Goal: Task Accomplishment & Management: Manage account settings

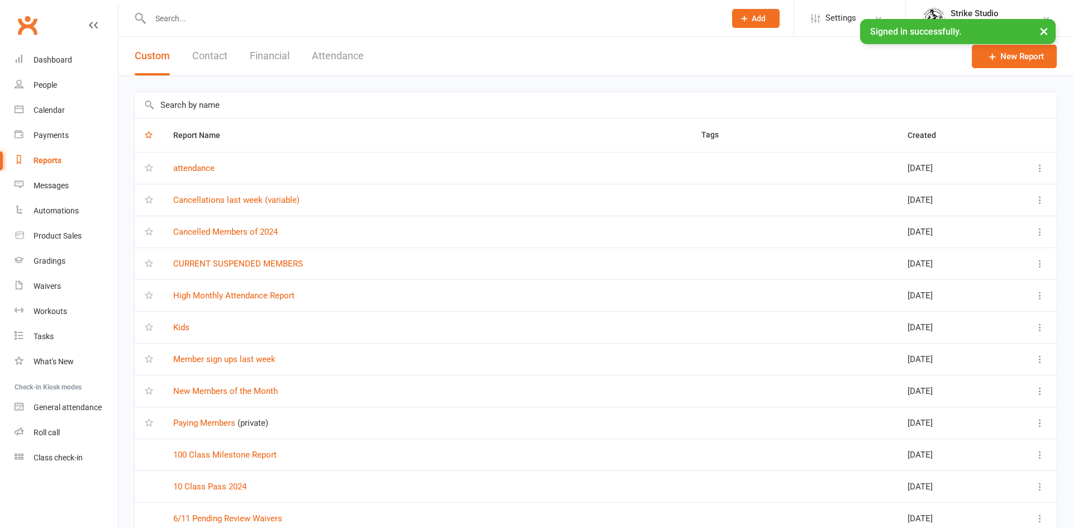
select select "100"
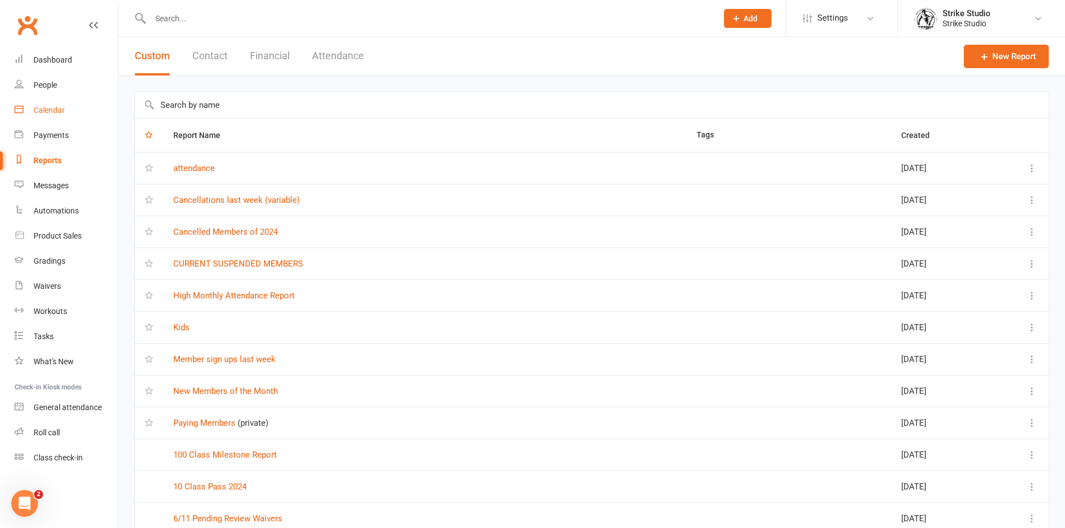
click at [47, 110] on div "Calendar" at bounding box center [49, 110] width 31 height 9
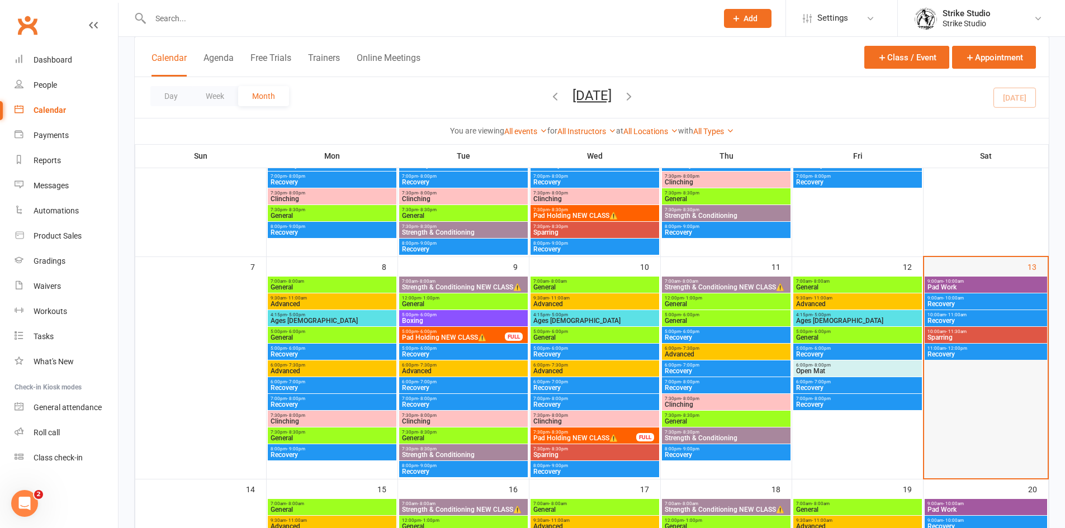
scroll to position [224, 0]
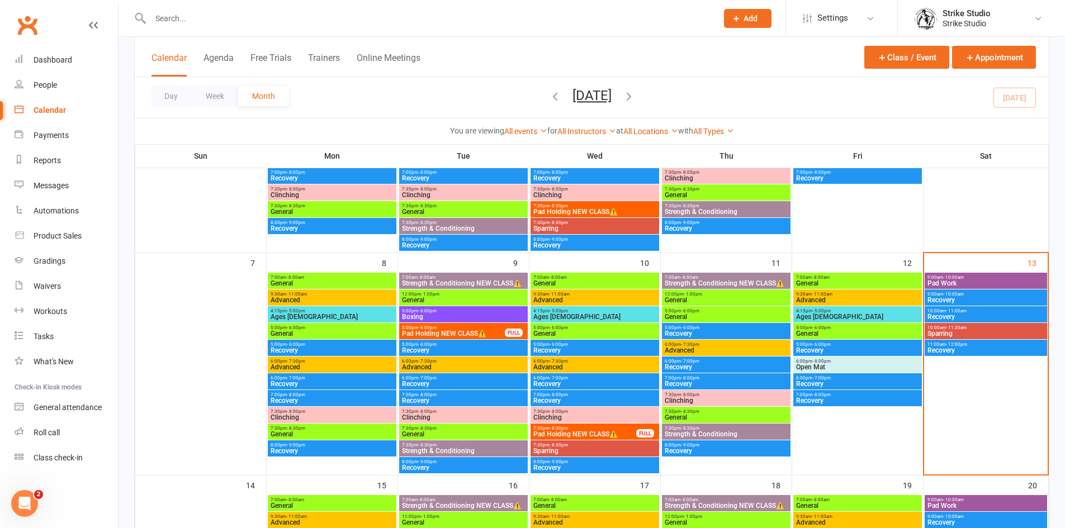
click at [950, 330] on span "Sparring" at bounding box center [986, 333] width 118 height 7
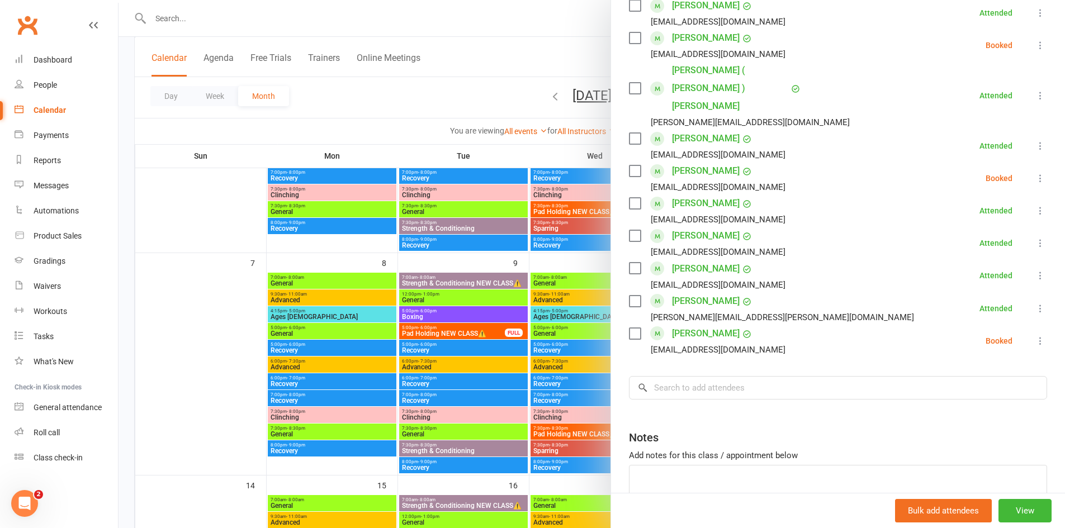
scroll to position [447, 0]
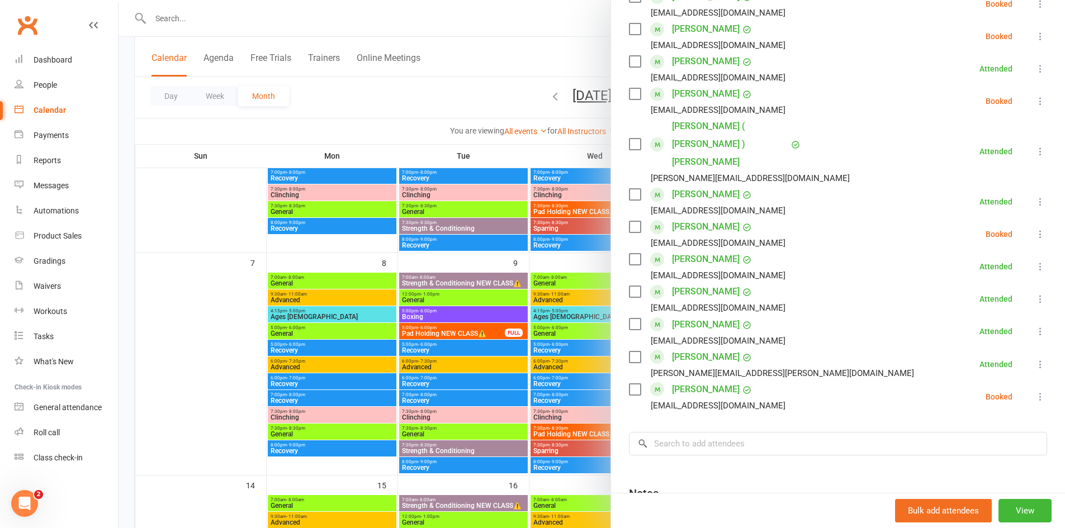
click at [744, 422] on div "Class kiosk mode Roll call 10:00 AM - 11:30 AM, [DATE] with Coach [PERSON_NAME]…" at bounding box center [838, 106] width 454 height 1013
click at [756, 432] on input "search" at bounding box center [838, 443] width 418 height 23
type input "m"
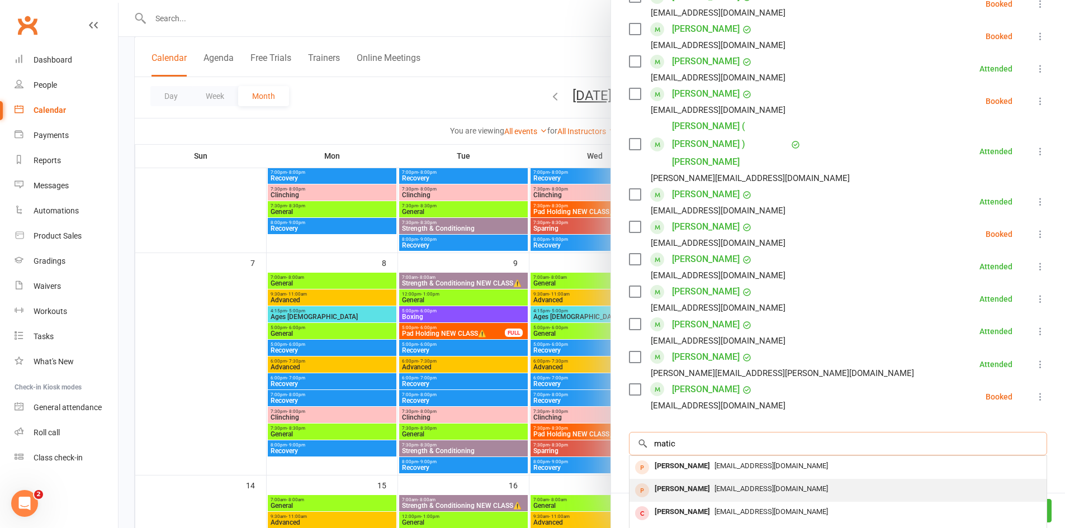
type input "matic"
click at [787, 485] on span "[EMAIL_ADDRESS][DOMAIN_NAME]" at bounding box center [770, 489] width 113 height 8
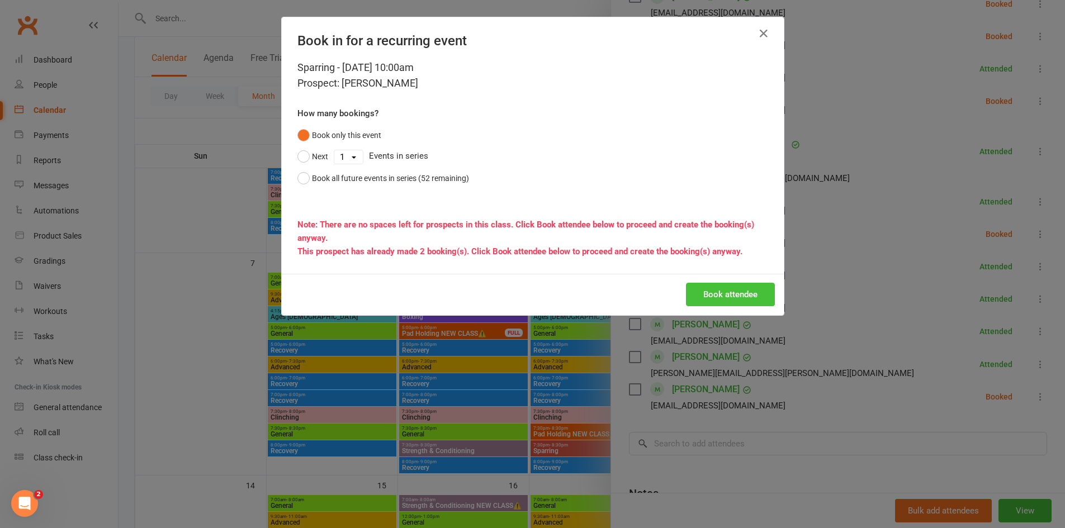
click at [755, 287] on button "Book attendee" at bounding box center [730, 294] width 89 height 23
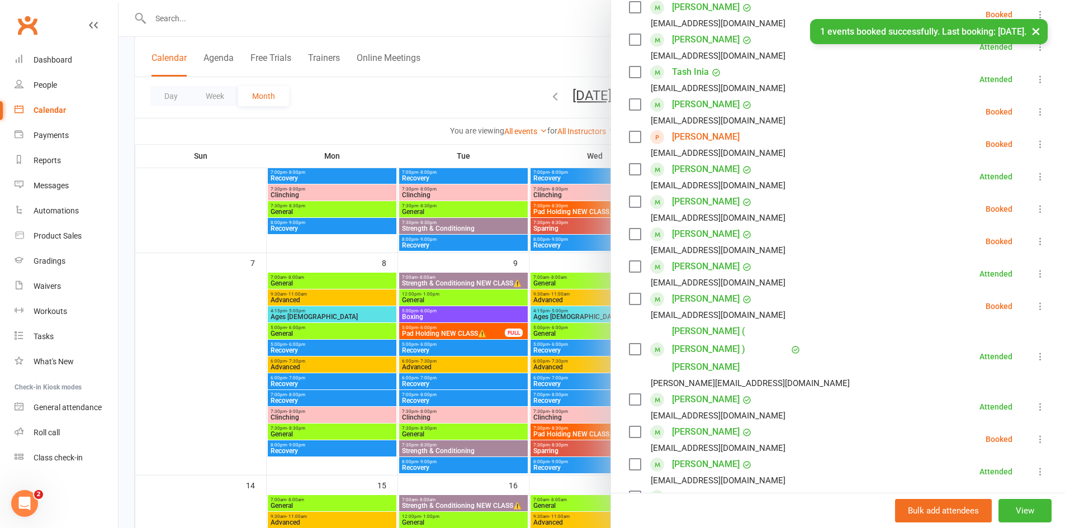
scroll to position [256, 0]
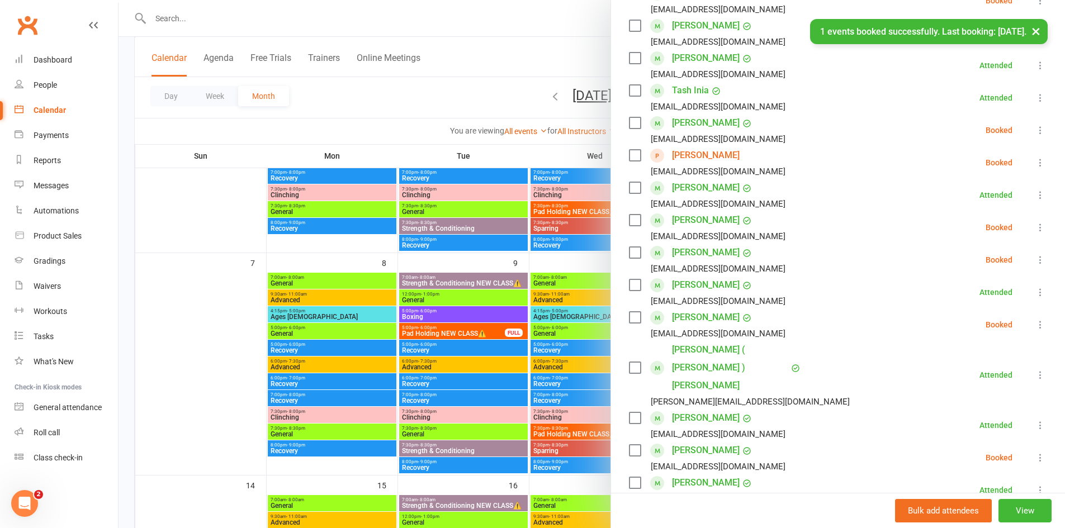
click at [1022, 170] on li "[PERSON_NAME] [EMAIL_ADDRESS][DOMAIN_NAME] Booked More info Remove Check in Mar…" at bounding box center [838, 162] width 418 height 32
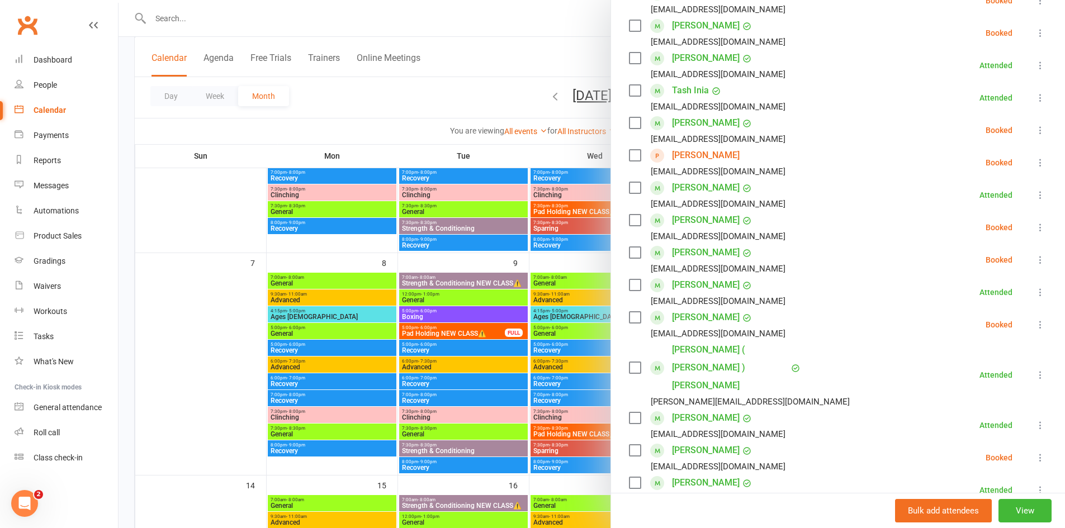
click at [1034, 166] on icon at bounding box center [1039, 162] width 11 height 11
click at [977, 225] on link "Check in" at bounding box center [991, 229] width 111 height 22
click at [681, 159] on link "[PERSON_NAME]" at bounding box center [706, 155] width 68 height 18
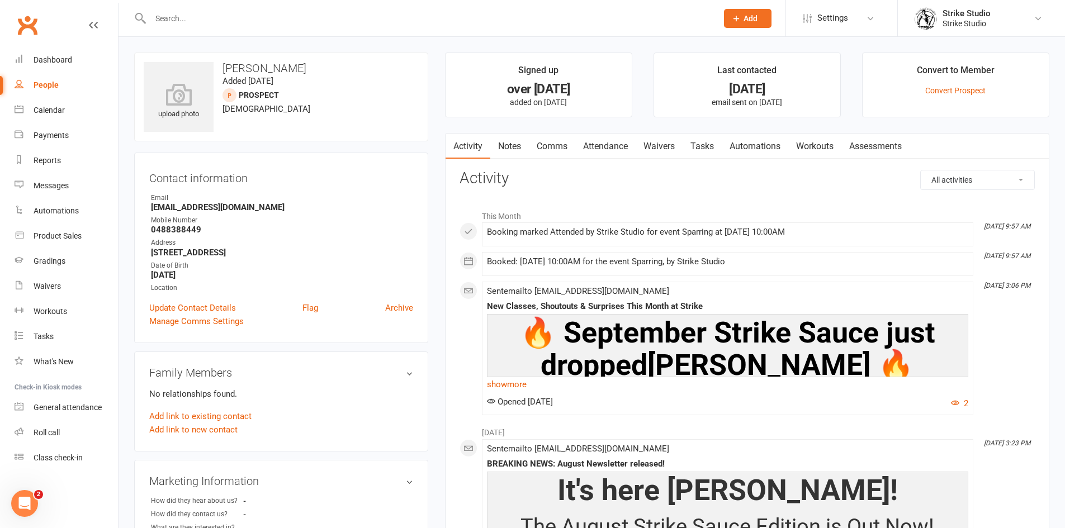
click at [668, 148] on link "Waivers" at bounding box center [658, 147] width 47 height 26
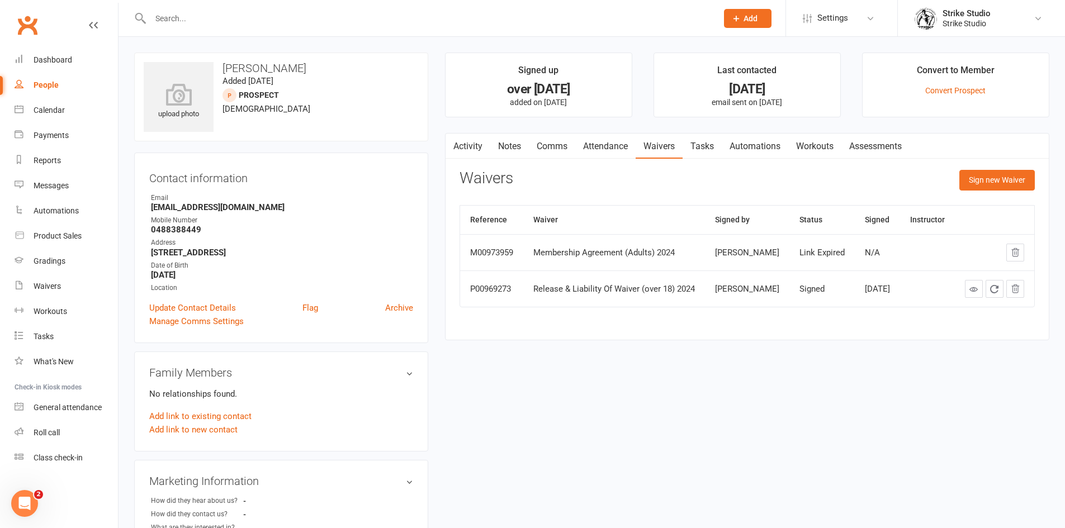
click at [474, 144] on link "Activity" at bounding box center [467, 147] width 45 height 26
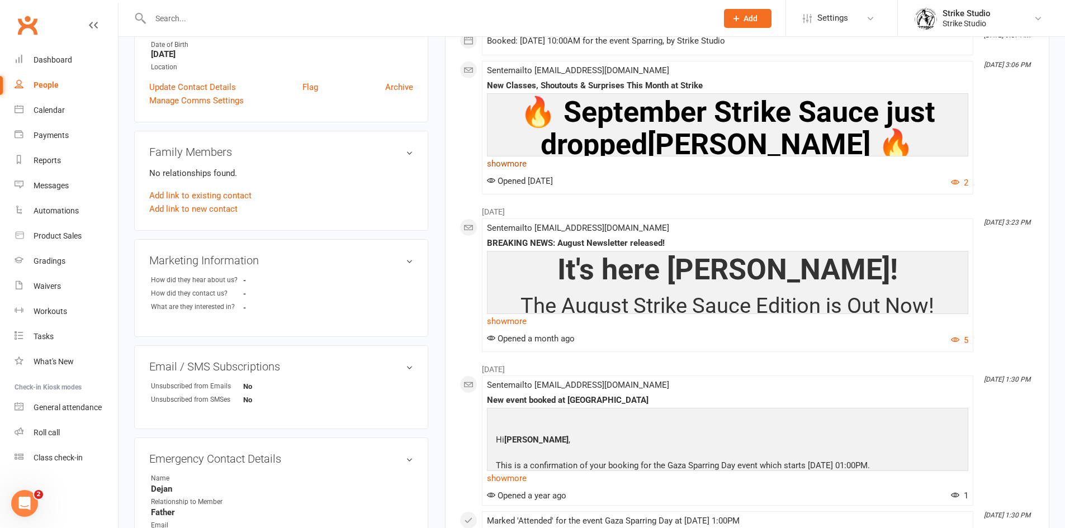
scroll to position [224, 0]
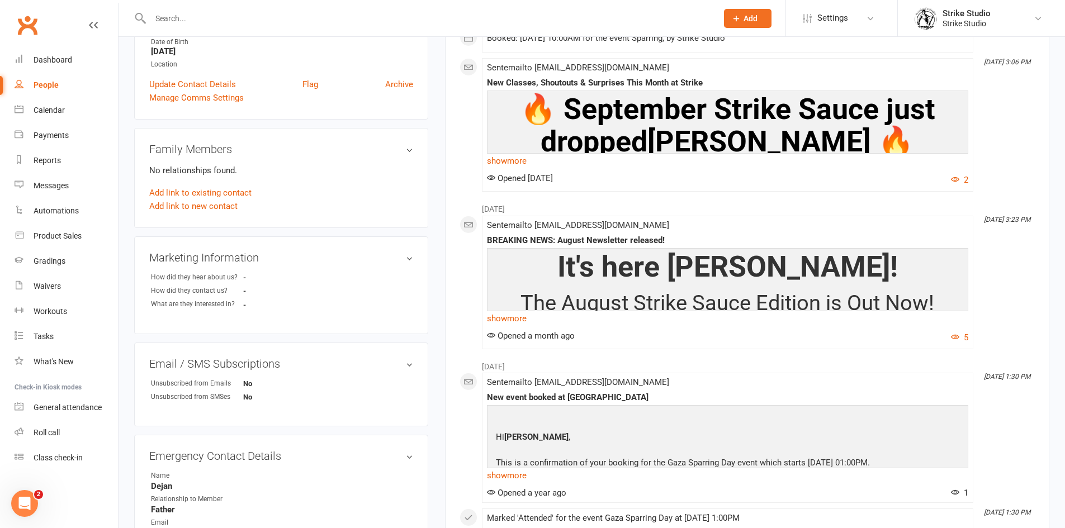
click at [211, 20] on input "text" at bounding box center [428, 19] width 562 height 16
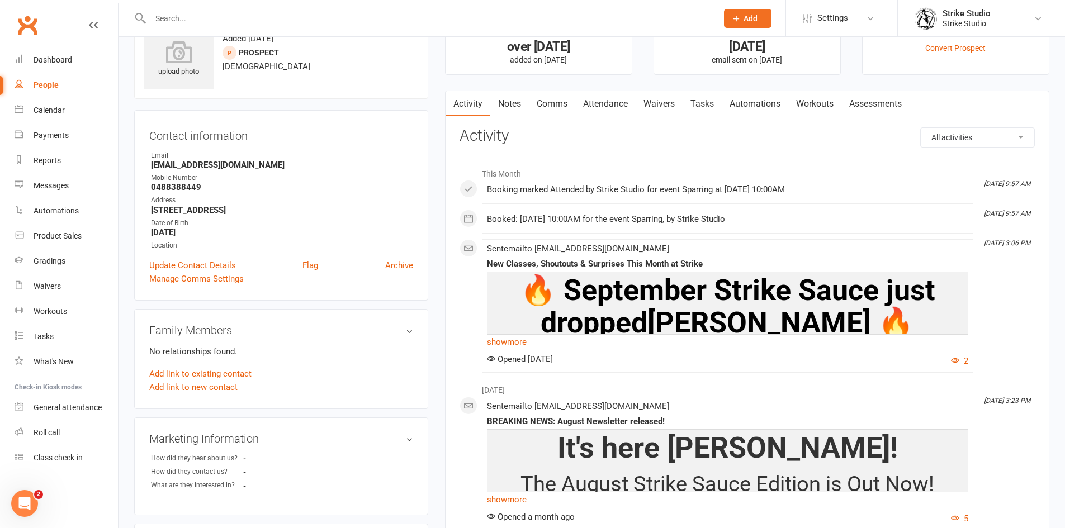
scroll to position [0, 0]
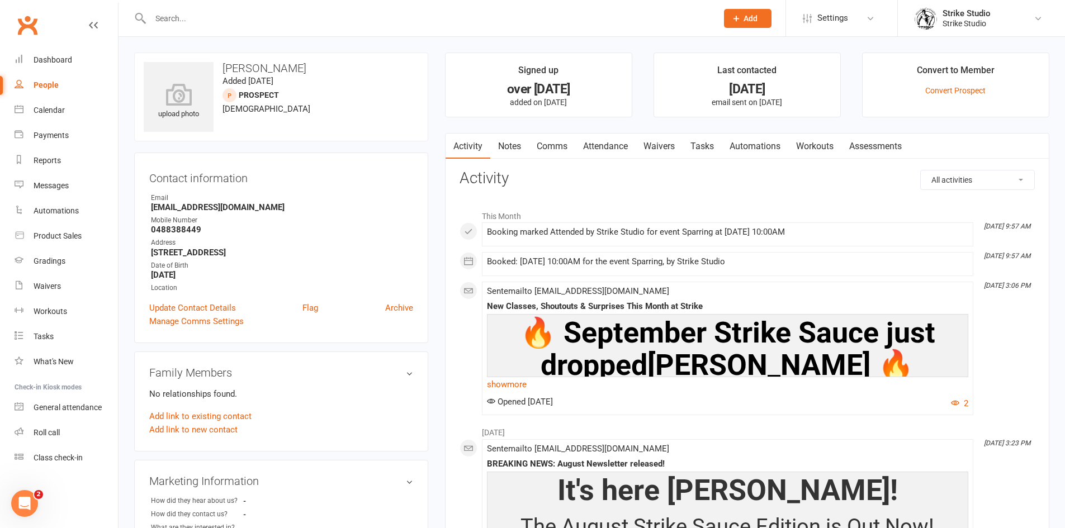
click at [791, 139] on link "Workouts" at bounding box center [814, 147] width 53 height 26
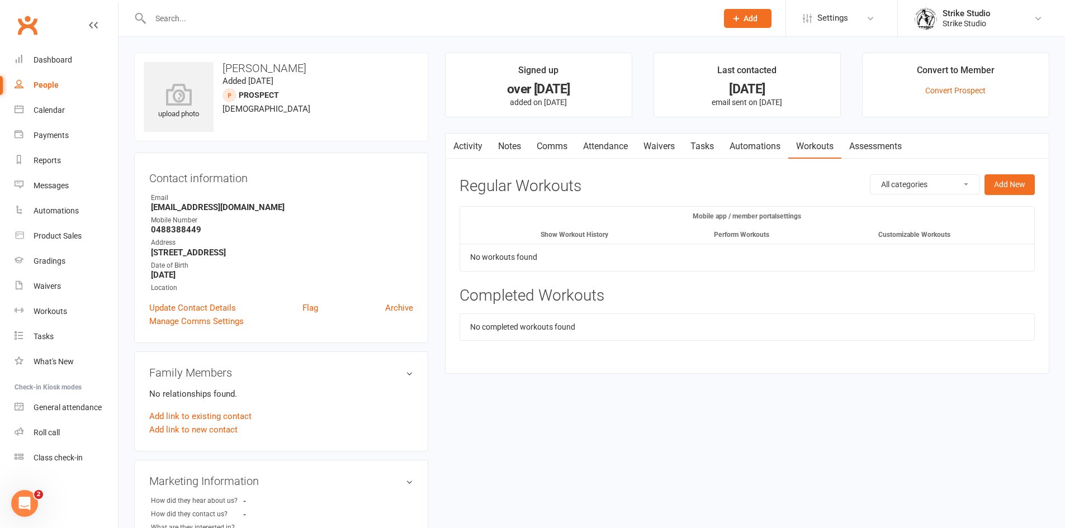
click at [743, 151] on link "Automations" at bounding box center [754, 147] width 67 height 26
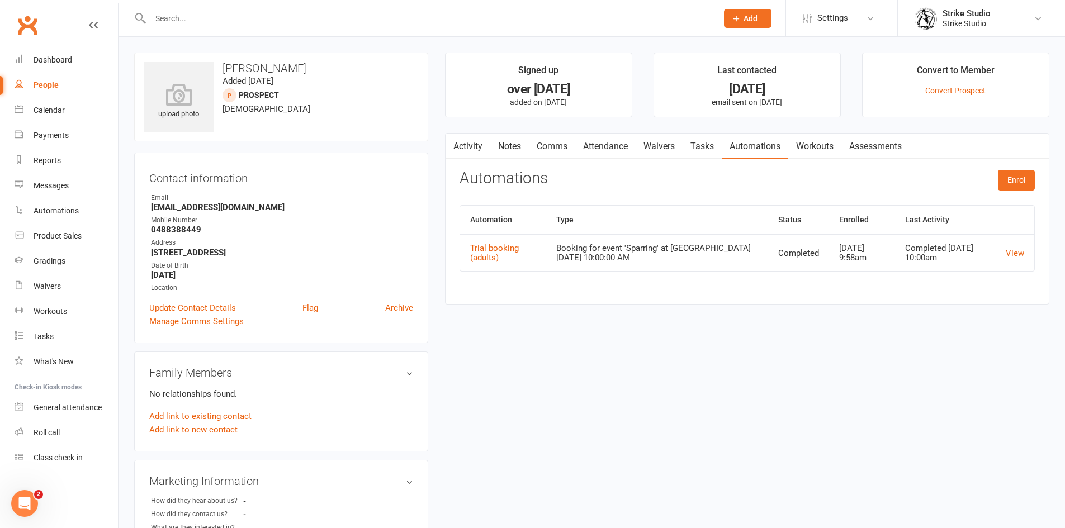
click at [1023, 258] on td "View" at bounding box center [1014, 252] width 39 height 37
click at [1017, 252] on link "View" at bounding box center [1014, 253] width 18 height 10
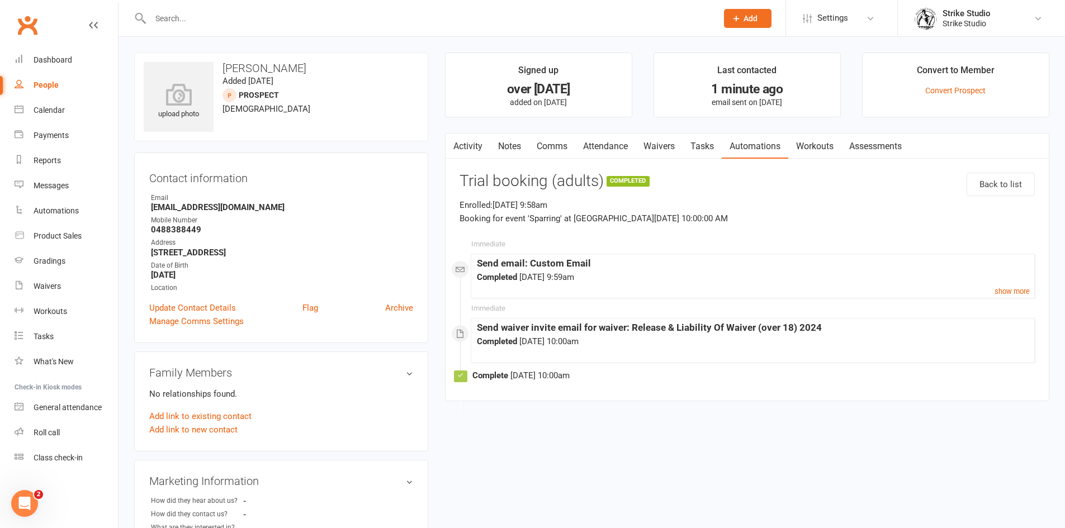
click at [467, 143] on link "Activity" at bounding box center [467, 147] width 45 height 26
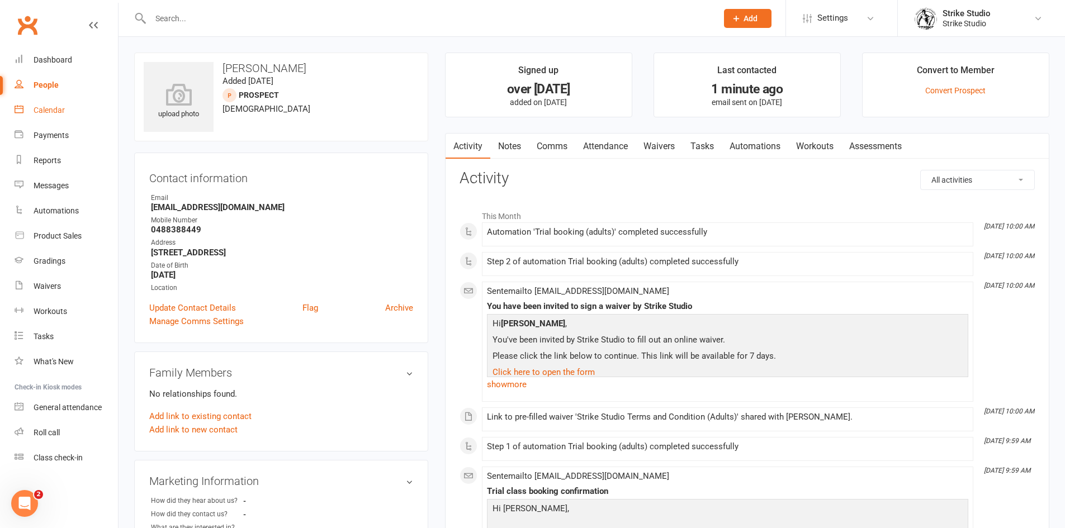
click at [60, 99] on link "Calendar" at bounding box center [66, 110] width 103 height 25
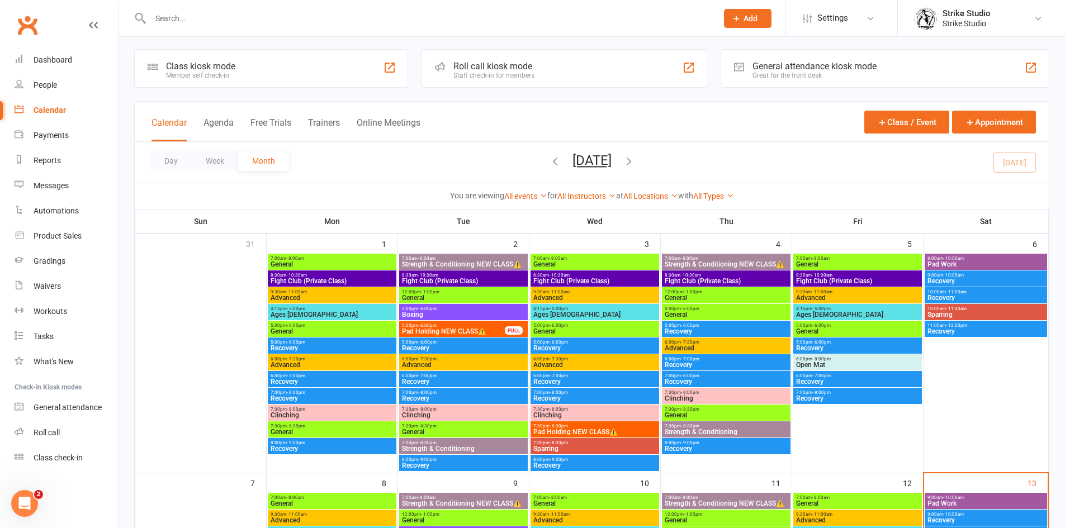
scroll to position [168, 0]
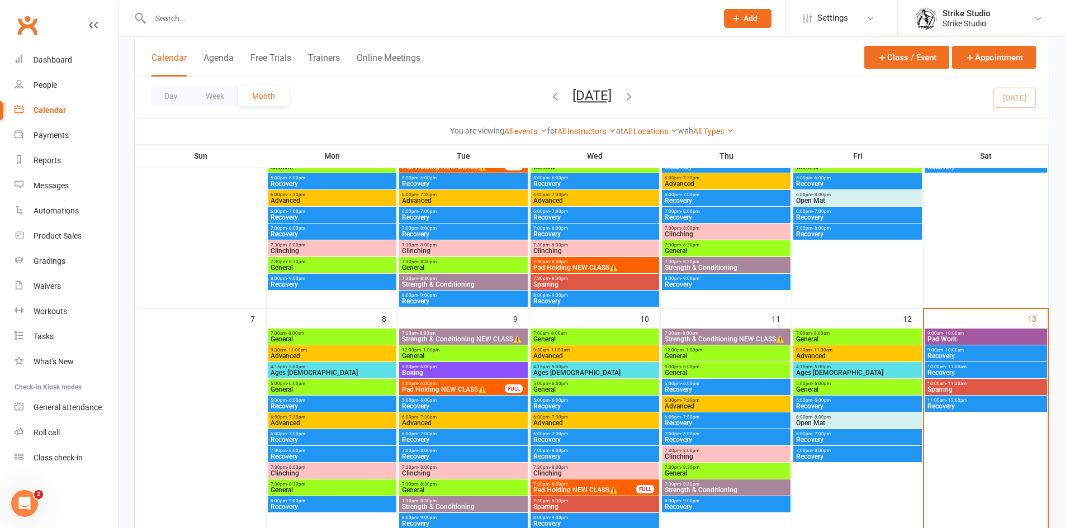
click at [961, 383] on span "- 11:30am" at bounding box center [956, 383] width 21 height 5
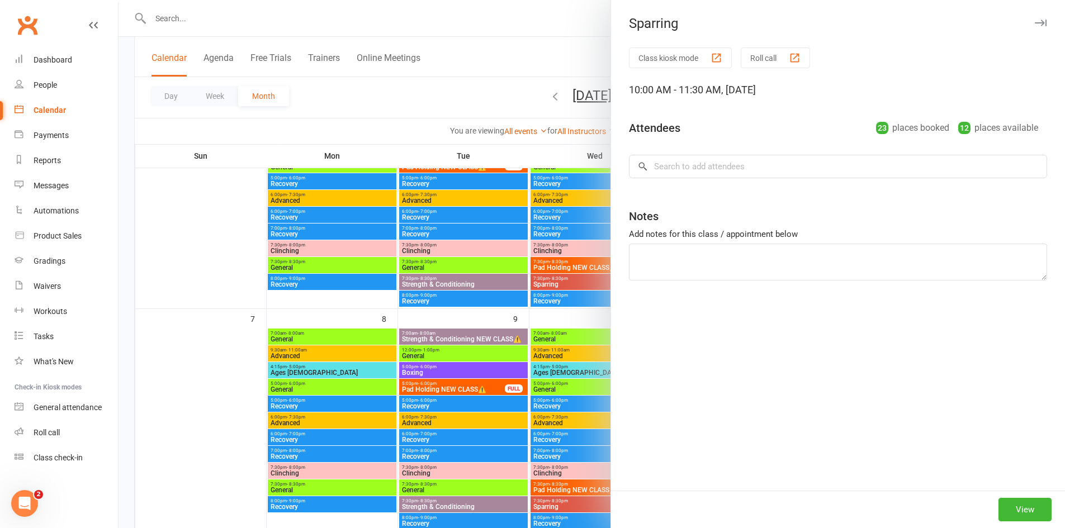
click at [531, 240] on div at bounding box center [591, 264] width 946 height 528
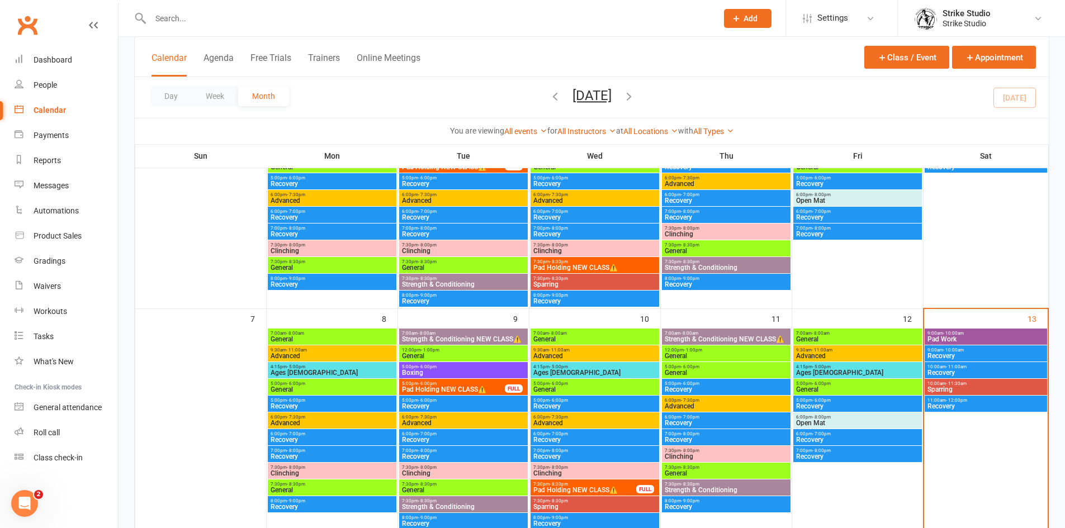
click at [396, 7] on div at bounding box center [421, 18] width 575 height 36
click at [397, 17] on input "text" at bounding box center [428, 19] width 562 height 16
paste input "[PERSON_NAME]"
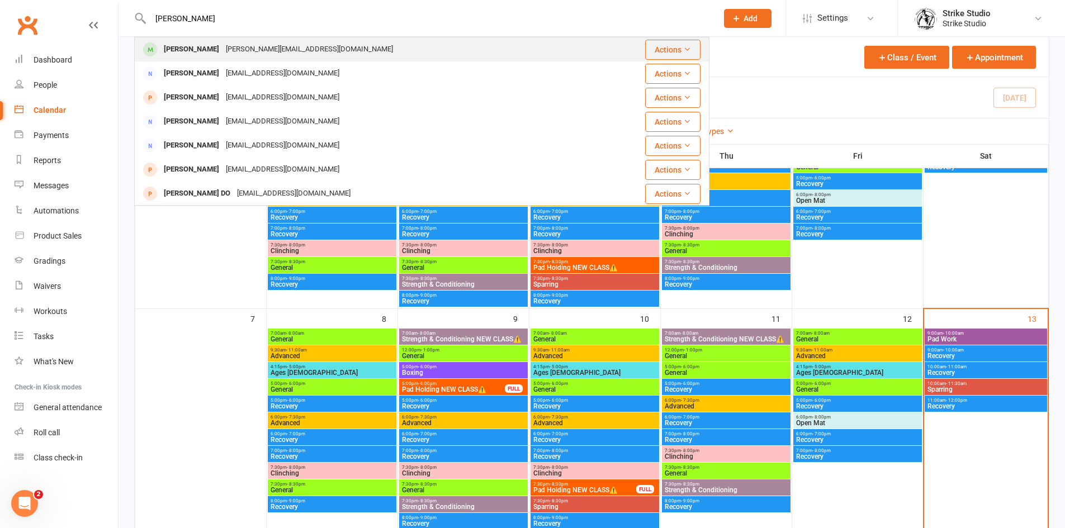
type input "[PERSON_NAME]"
click at [367, 45] on div "[PERSON_NAME] [PERSON_NAME][EMAIL_ADDRESS][DOMAIN_NAME]" at bounding box center [365, 49] width 461 height 23
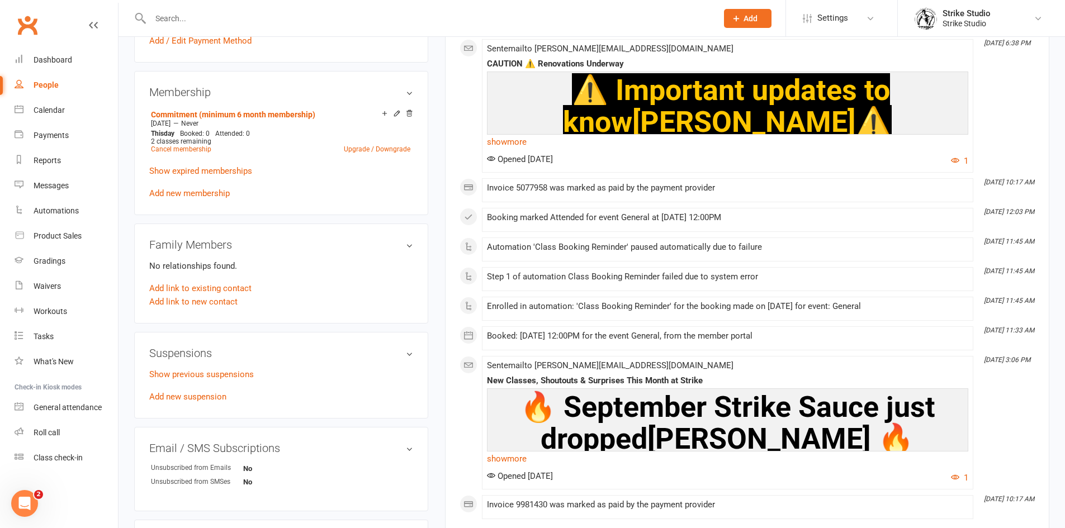
scroll to position [503, 0]
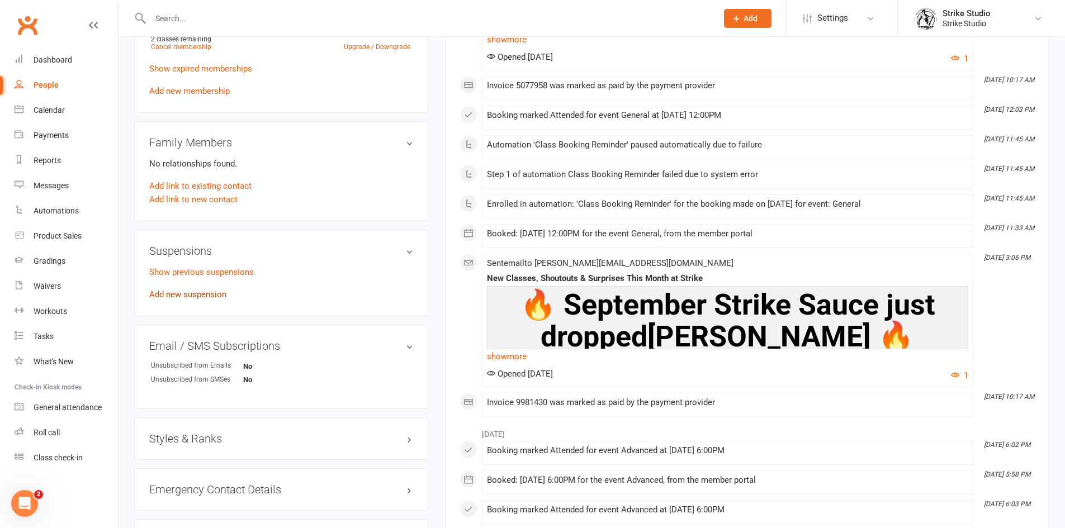
click at [203, 295] on link "Add new suspension" at bounding box center [187, 294] width 77 height 10
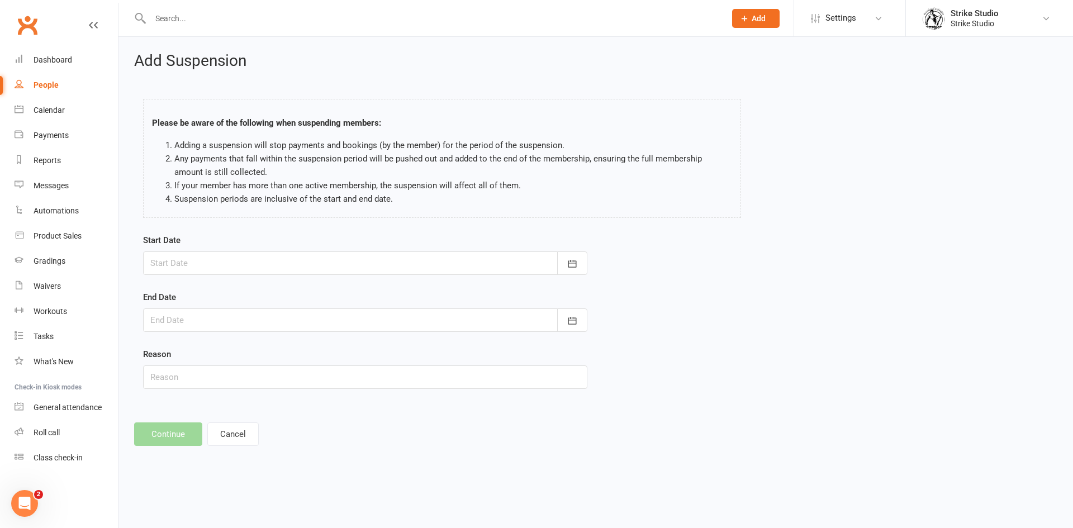
click at [383, 259] on div at bounding box center [365, 262] width 444 height 23
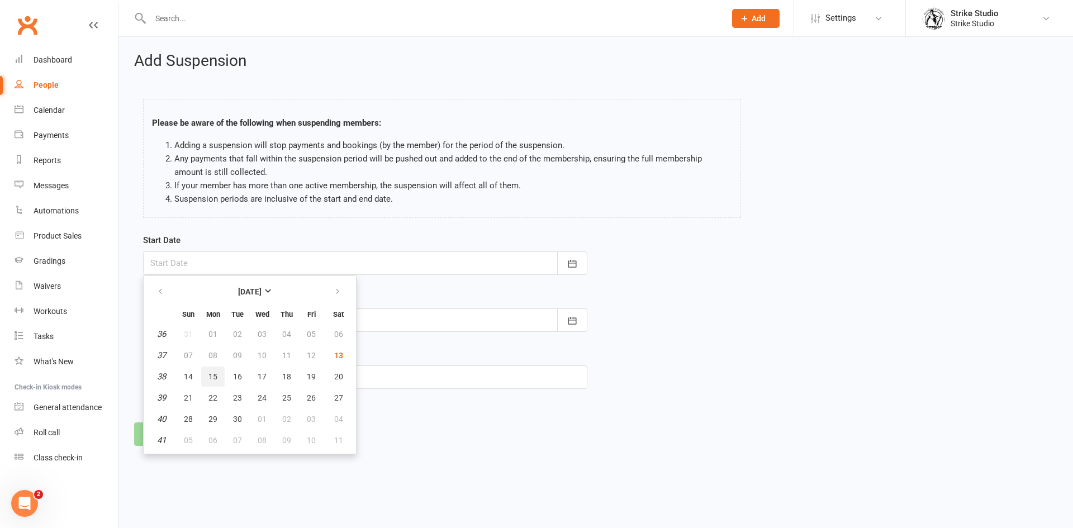
click at [208, 376] on span "15" at bounding box center [212, 376] width 9 height 9
type input "[DATE]"
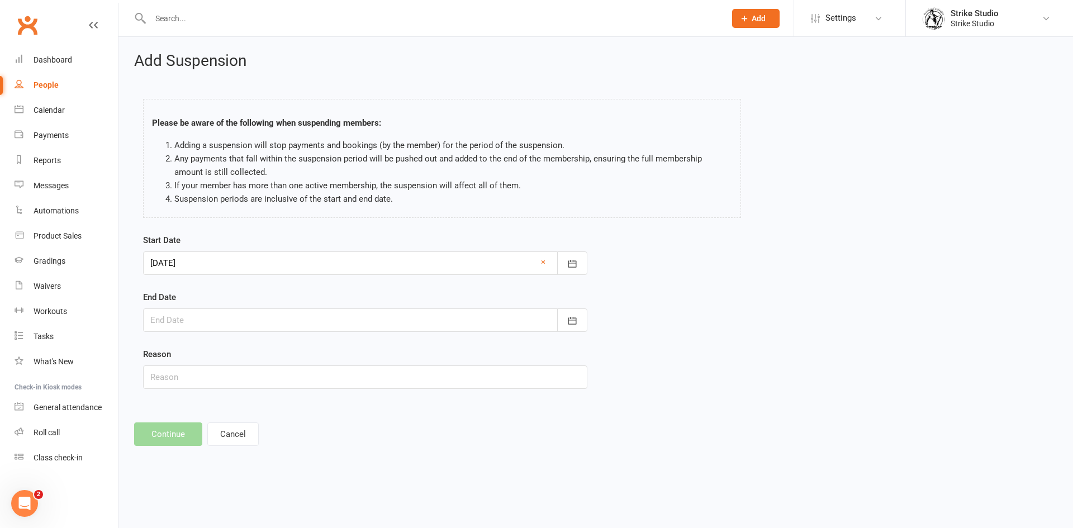
click at [219, 328] on div at bounding box center [365, 319] width 444 height 23
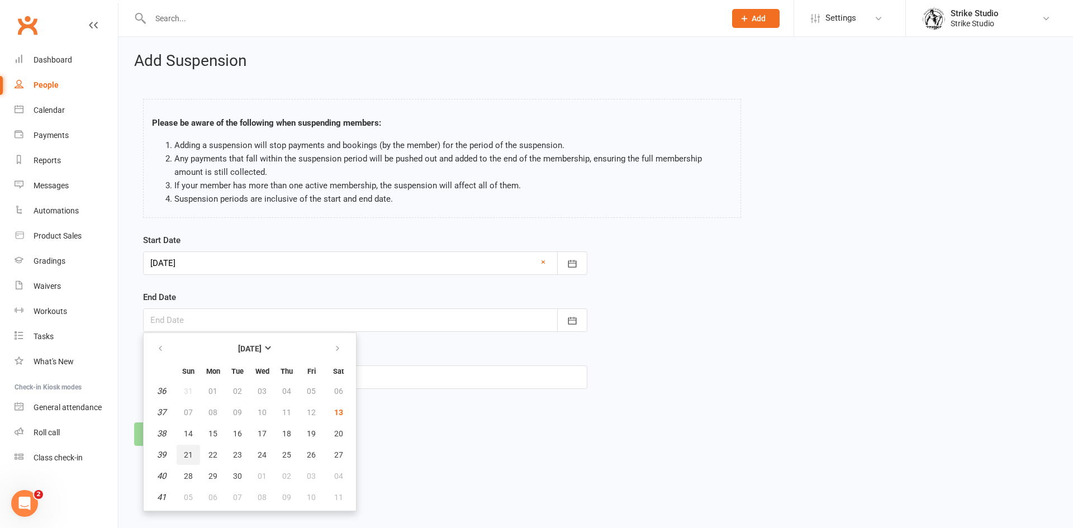
drag, startPoint x: 177, startPoint y: 460, endPoint x: 438, endPoint y: 427, distance: 263.1
click at [436, 427] on div "Add Suspension Please be aware of the following when suspending members: Adding…" at bounding box center [595, 249] width 955 height 425
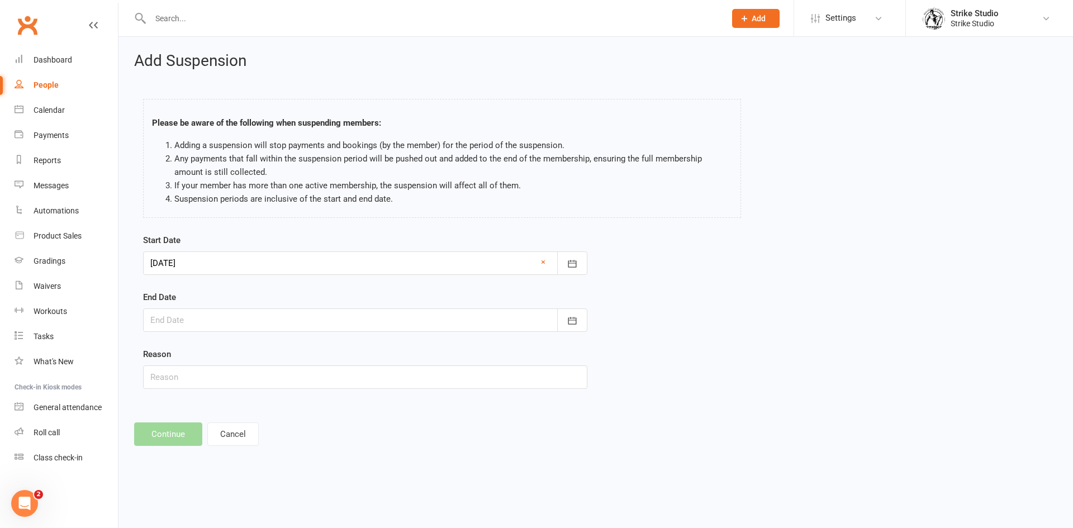
click at [244, 319] on div at bounding box center [365, 319] width 444 height 23
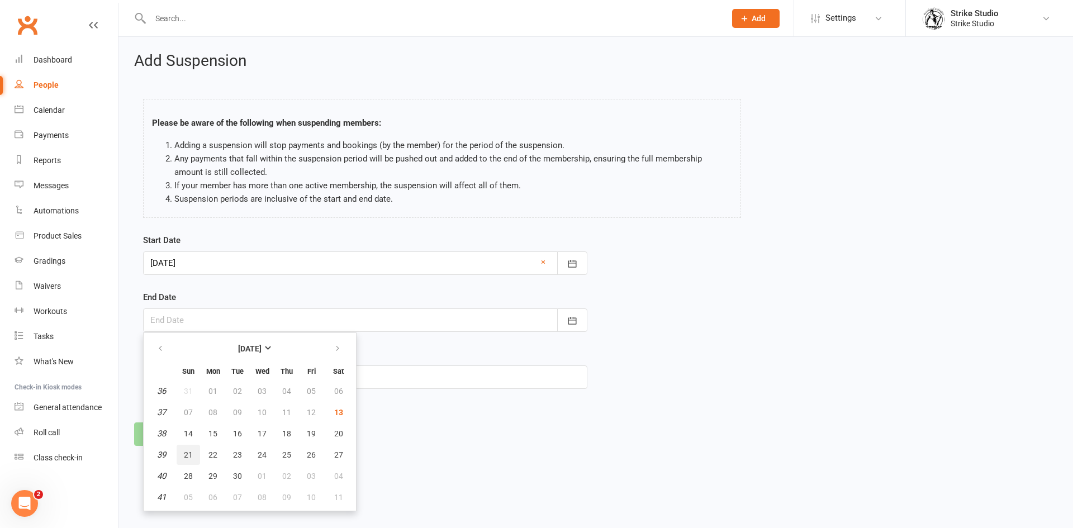
click at [194, 450] on button "21" at bounding box center [188, 455] width 23 height 20
type input "[DATE]"
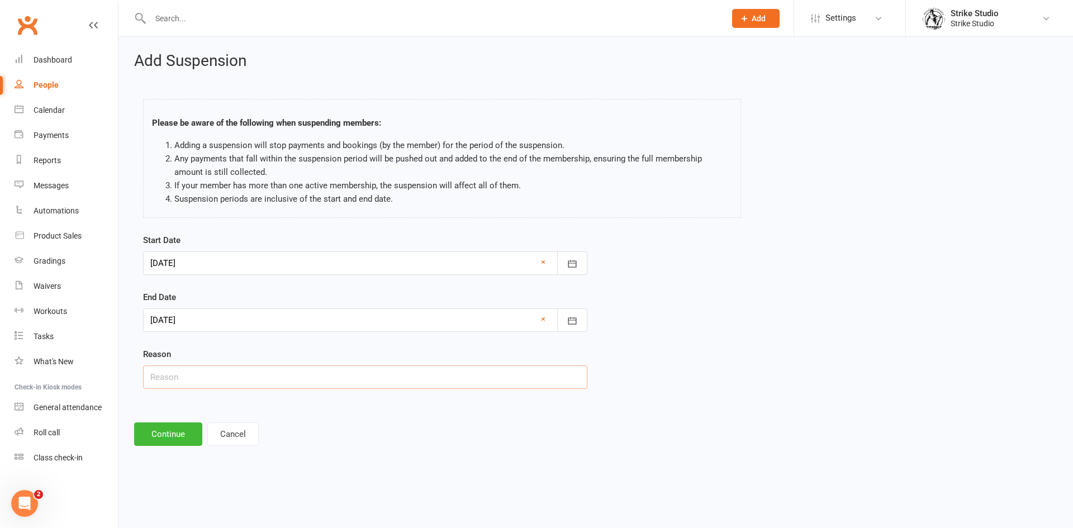
click at [201, 368] on input "text" at bounding box center [365, 376] width 444 height 23
type input "Sick"
click at [150, 434] on button "Continue" at bounding box center [168, 433] width 68 height 23
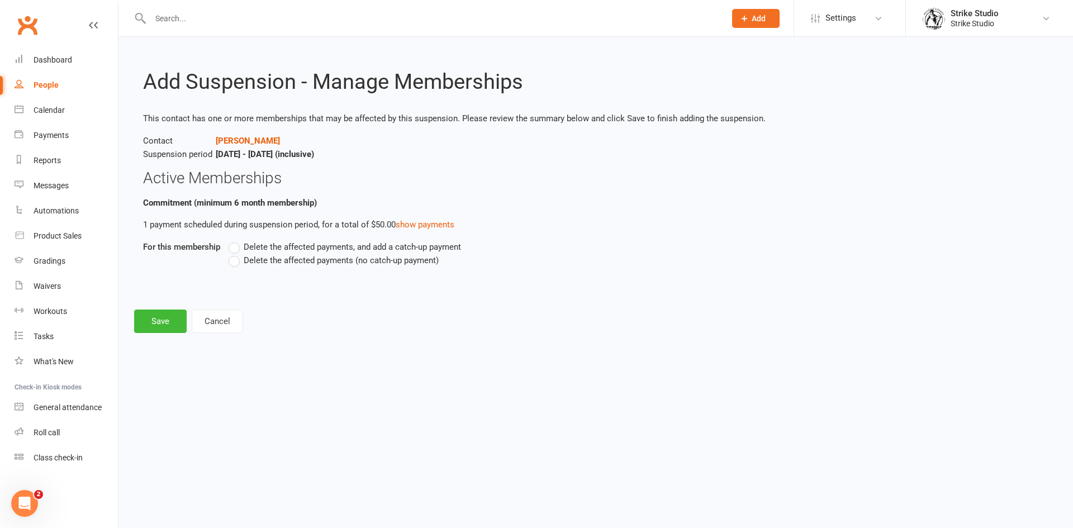
click at [374, 257] on span "Delete the affected payments (no catch-up payment)" at bounding box center [341, 260] width 195 height 12
click at [236, 254] on input "Delete the affected payments (no catch-up payment)" at bounding box center [232, 254] width 7 height 0
click at [177, 315] on button "Save" at bounding box center [160, 321] width 53 height 23
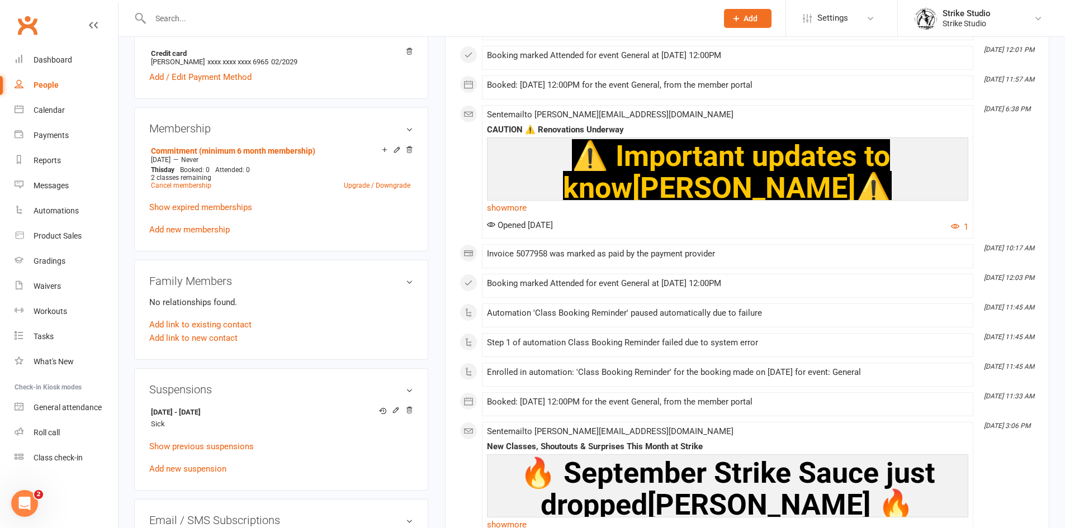
scroll to position [391, 0]
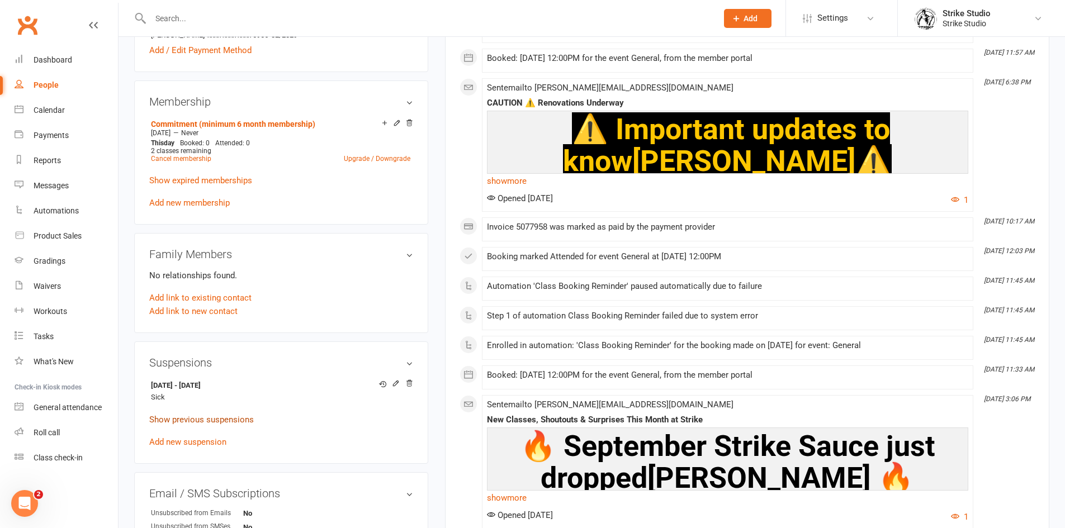
click at [211, 421] on link "Show previous suspensions" at bounding box center [201, 420] width 105 height 10
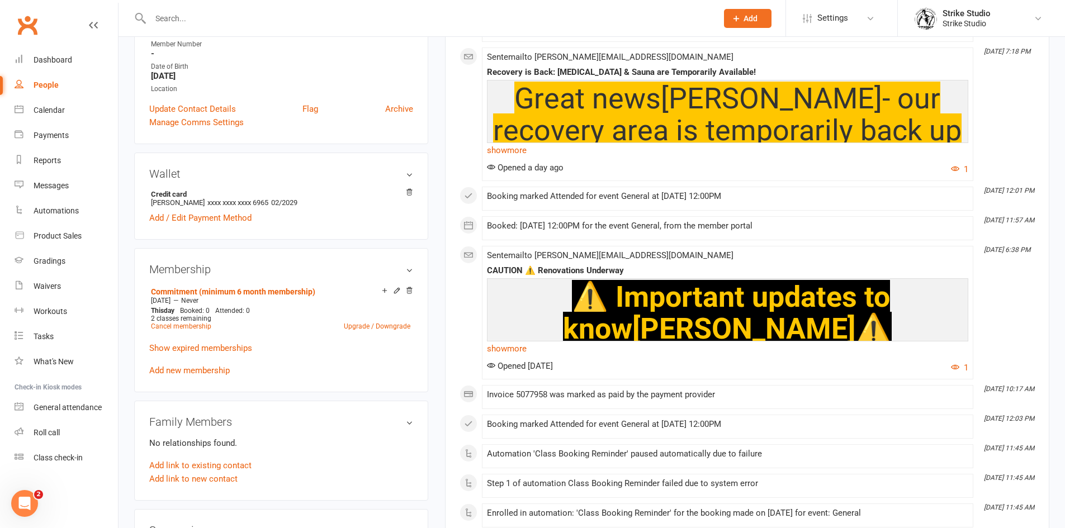
scroll to position [0, 0]
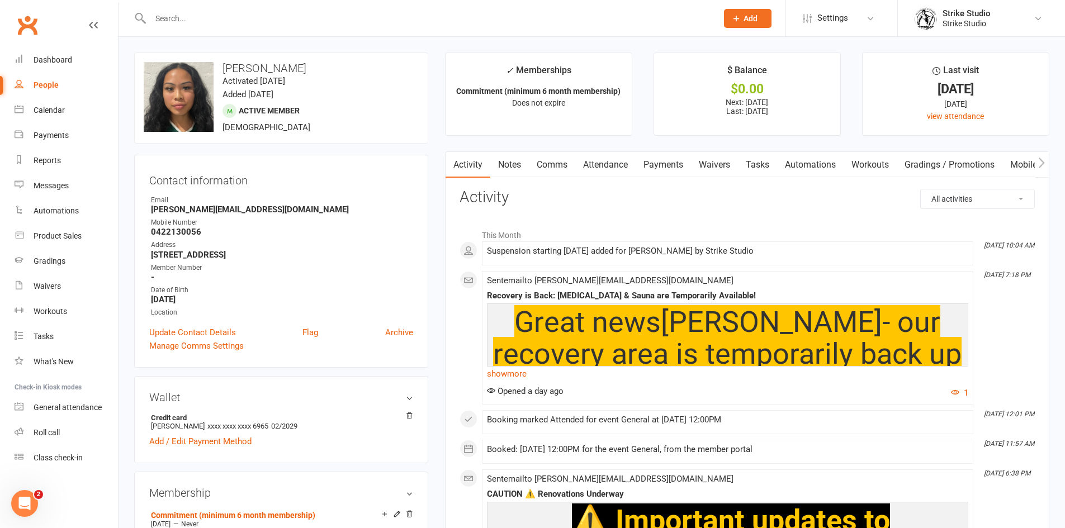
click at [227, 26] on input "text" at bounding box center [428, 19] width 562 height 16
paste input "[PERSON_NAME]"
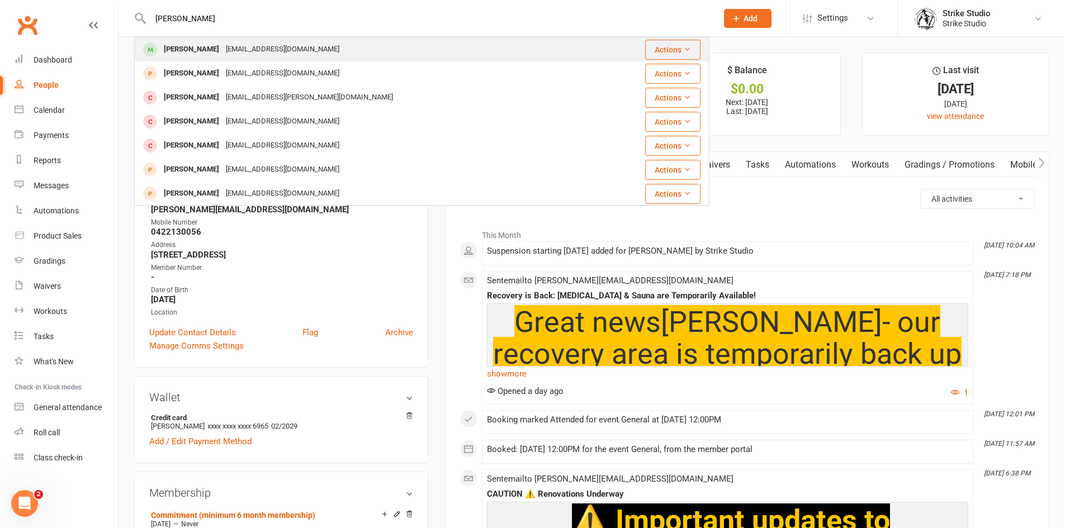
type input "[PERSON_NAME]"
click at [236, 59] on div "[PERSON_NAME] [EMAIL_ADDRESS][DOMAIN_NAME]" at bounding box center [373, 49] width 477 height 23
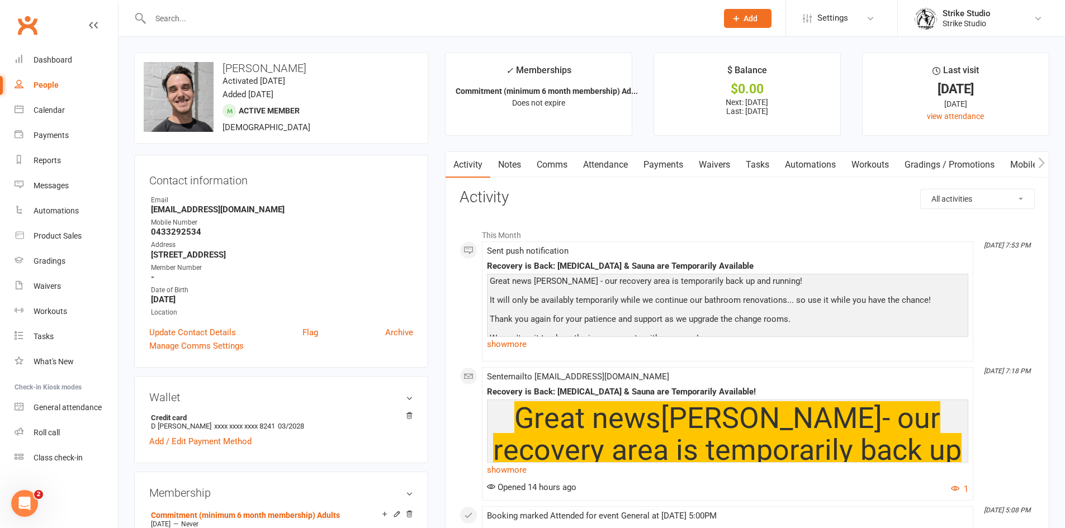
click at [614, 168] on link "Attendance" at bounding box center [605, 165] width 60 height 26
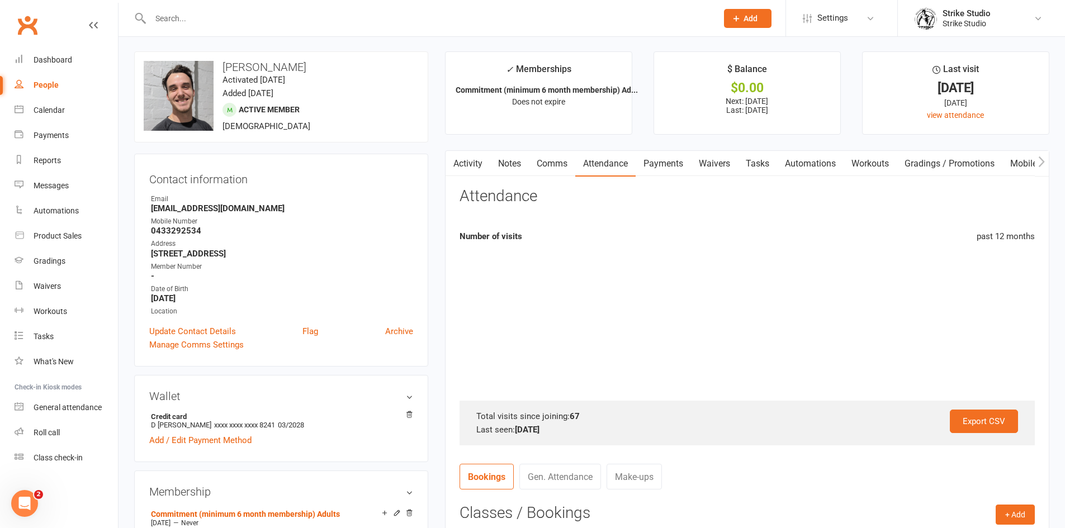
scroll to position [279, 0]
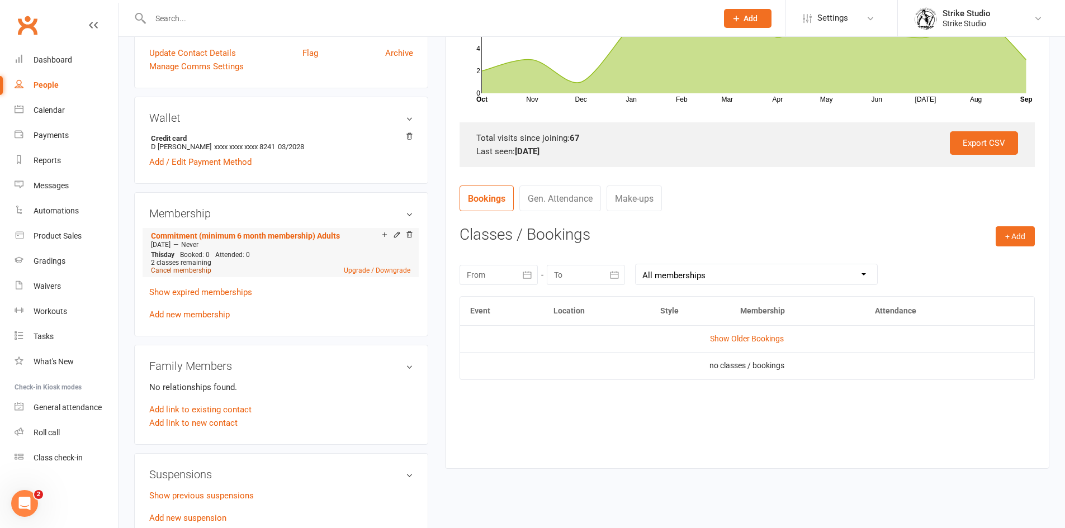
click at [196, 272] on link "Cancel membership" at bounding box center [181, 271] width 60 height 8
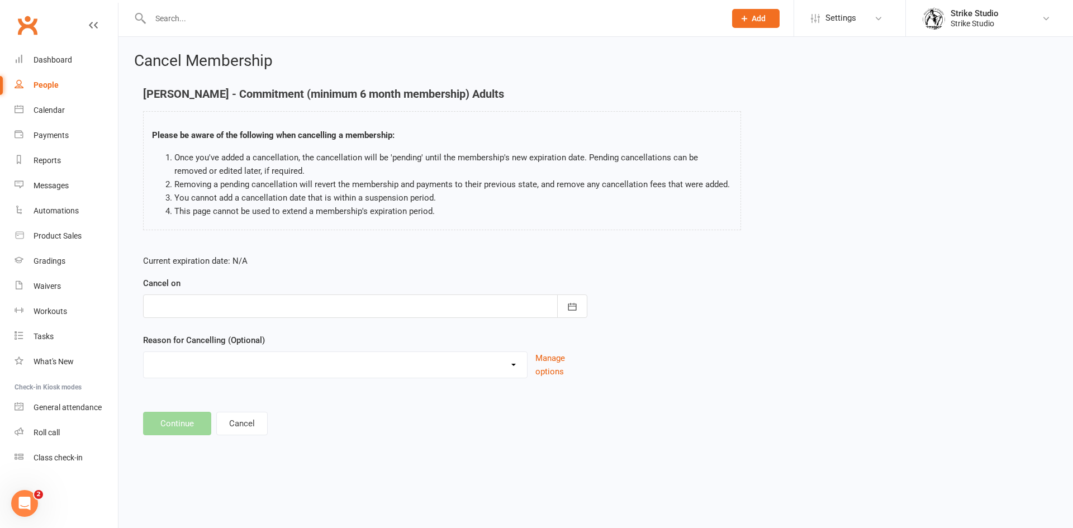
click at [308, 297] on div at bounding box center [365, 306] width 444 height 23
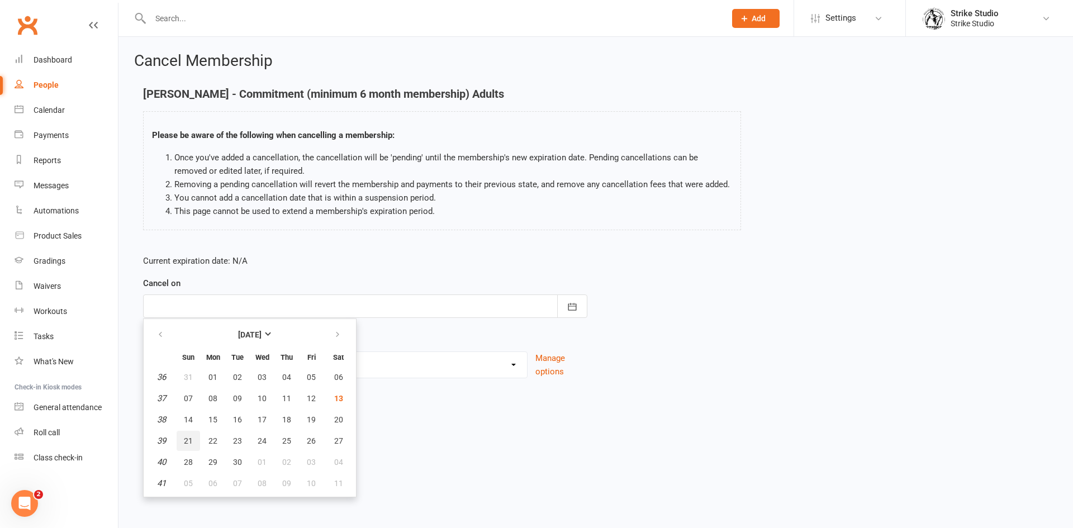
click at [195, 443] on button "21" at bounding box center [188, 441] width 23 height 20
type input "[DATE]"
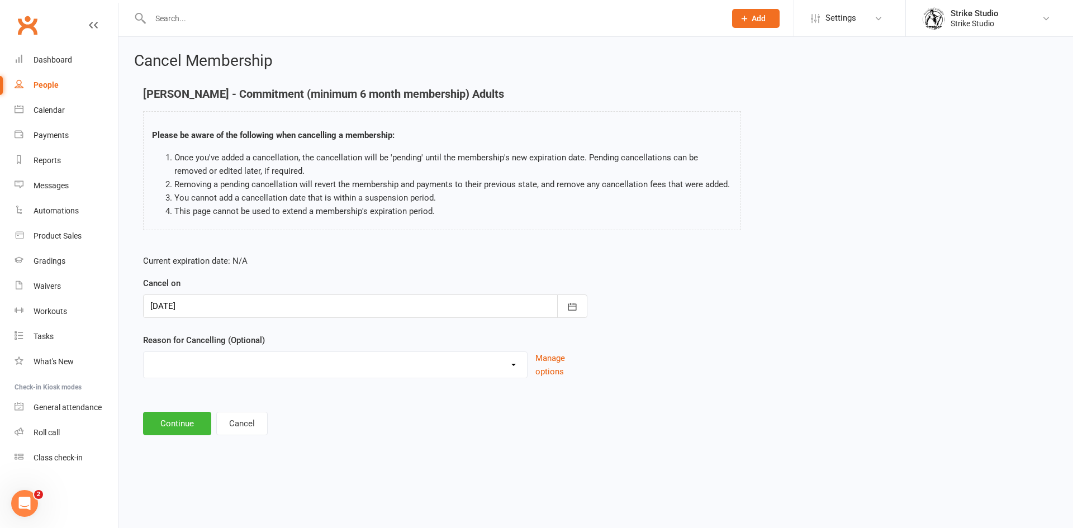
click at [212, 381] on div "Current expiration date: N/A Cancel on [DATE] [DATE] Sun Mon Tue Wed Thu Fri Sa…" at bounding box center [365, 320] width 461 height 148
click at [219, 368] on select "Commitment Exceeded Suspension Period Failed Payments Finance Holiday Injury Mo…" at bounding box center [335, 363] width 383 height 22
select select "4"
click at [144, 352] on select "Commitment Exceeded Suspension Period Failed Payments Finance Holiday Injury Mo…" at bounding box center [335, 363] width 383 height 22
click at [182, 418] on button "Continue" at bounding box center [177, 423] width 68 height 23
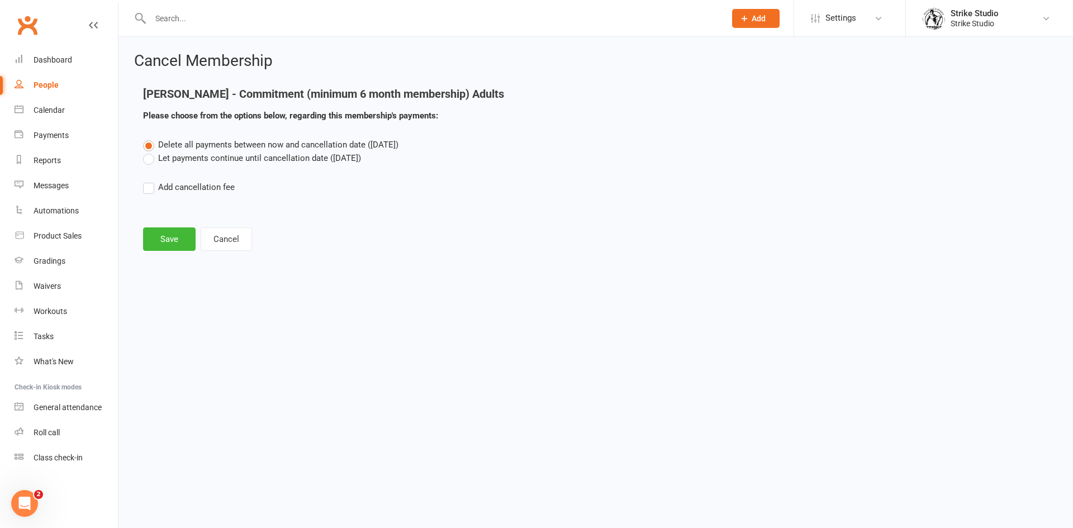
click at [329, 158] on label "Let payments continue until cancellation date ([DATE])" at bounding box center [252, 157] width 218 height 13
click at [150, 151] on input "Let payments continue until cancellation date ([DATE])" at bounding box center [146, 151] width 7 height 0
click at [151, 238] on button "Save" at bounding box center [169, 238] width 53 height 23
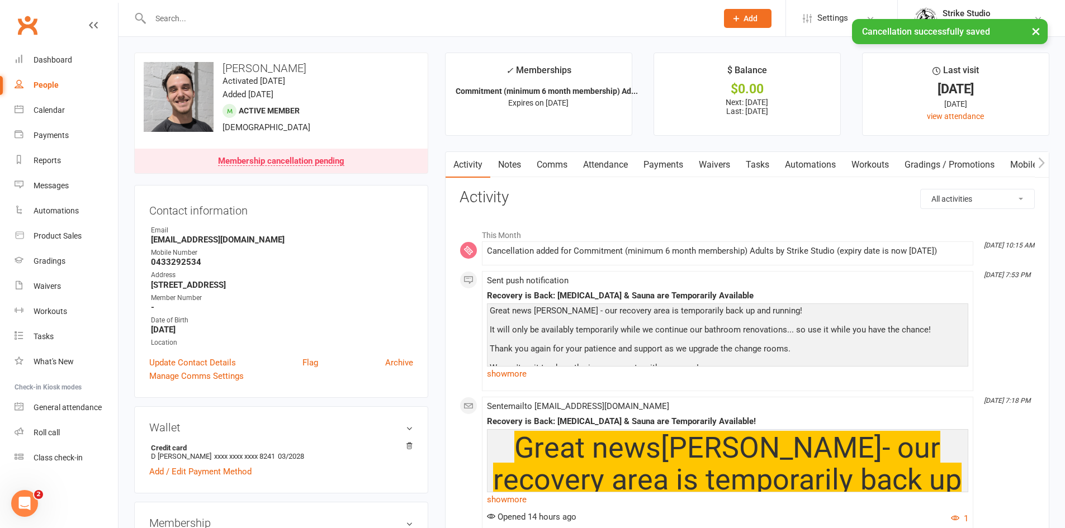
click at [666, 170] on link "Payments" at bounding box center [662, 165] width 55 height 26
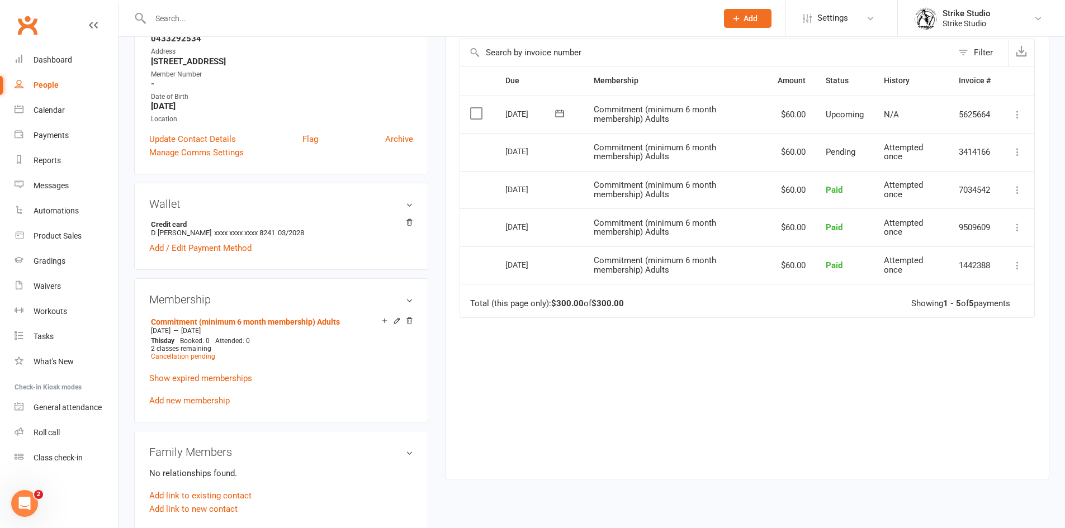
scroll to position [112, 0]
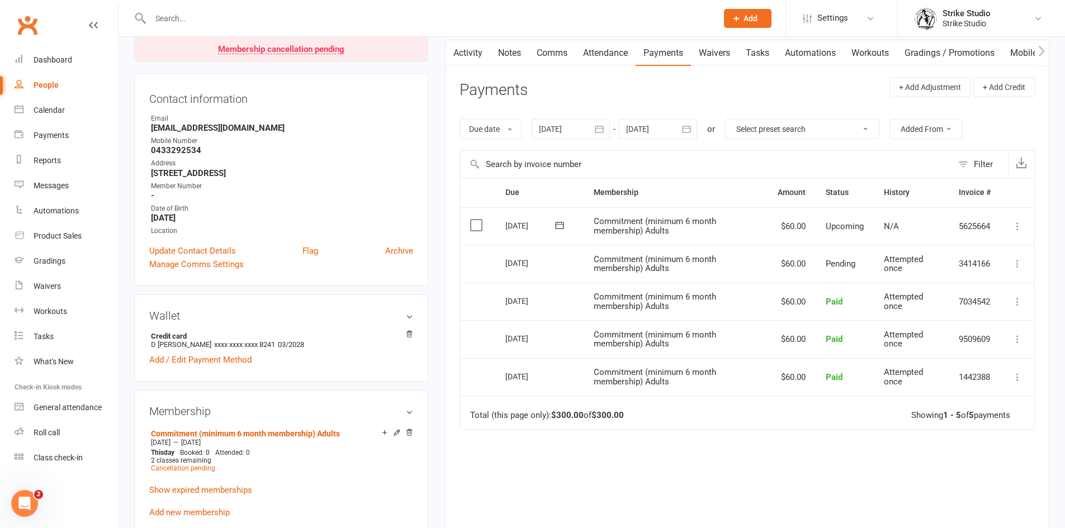
click at [586, 122] on div at bounding box center [570, 129] width 78 height 20
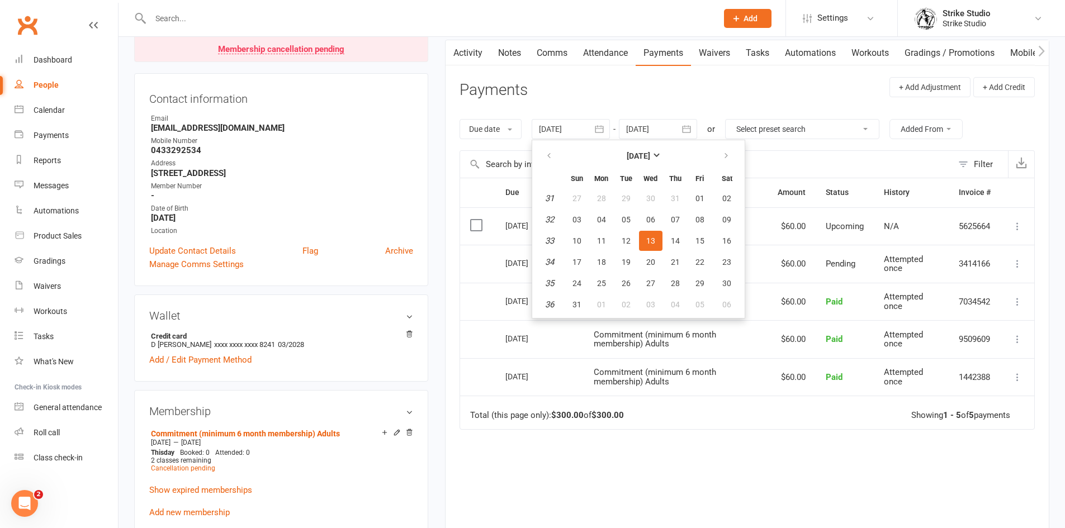
click at [670, 132] on div at bounding box center [658, 129] width 78 height 20
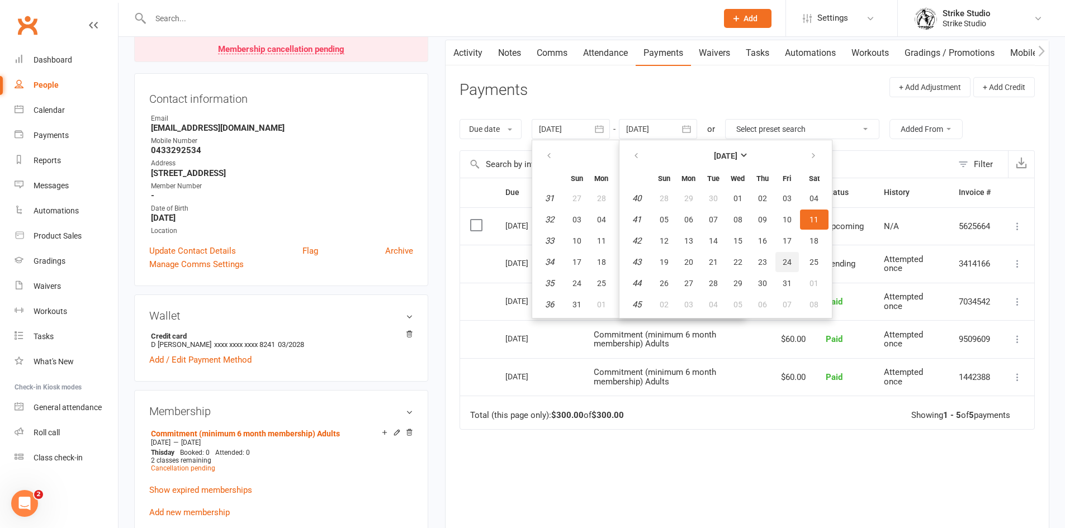
click at [795, 265] on button "24" at bounding box center [786, 262] width 23 height 20
type input "[DATE]"
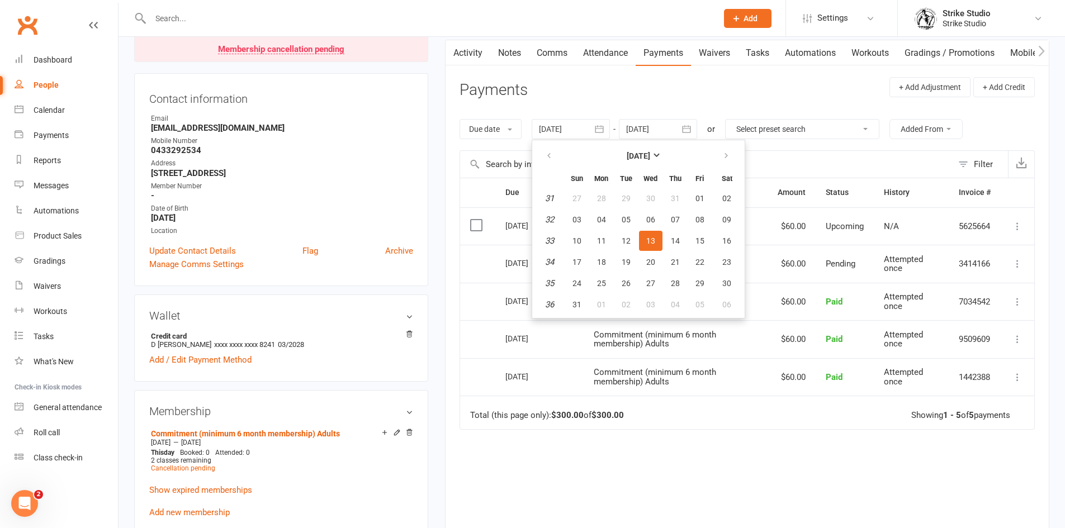
click at [766, 368] on td "Commitment (minimum 6 month membership) Adults" at bounding box center [675, 377] width 184 height 38
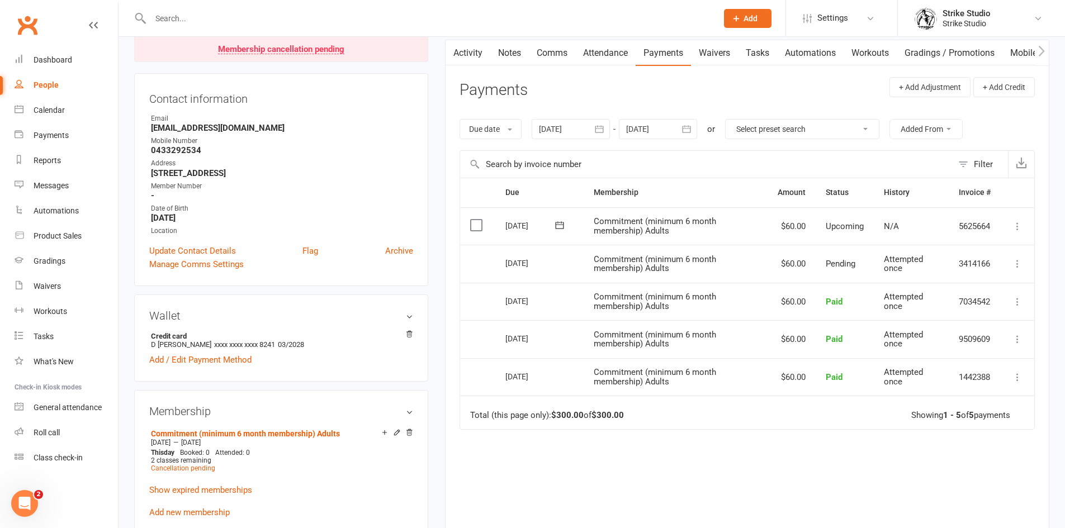
click at [567, 229] on button at bounding box center [559, 226] width 22 height 12
